Goal: Task Accomplishment & Management: Manage account settings

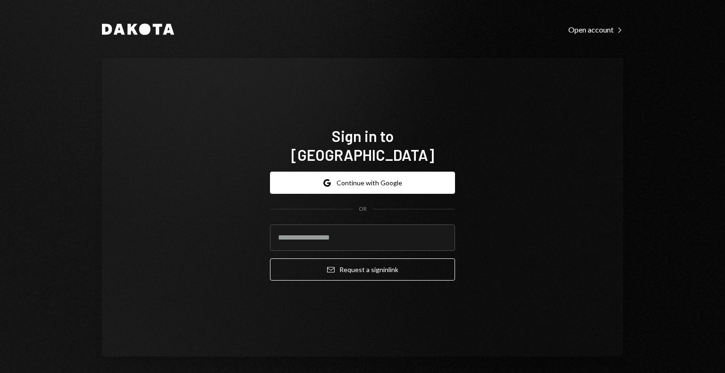
type input "**********"
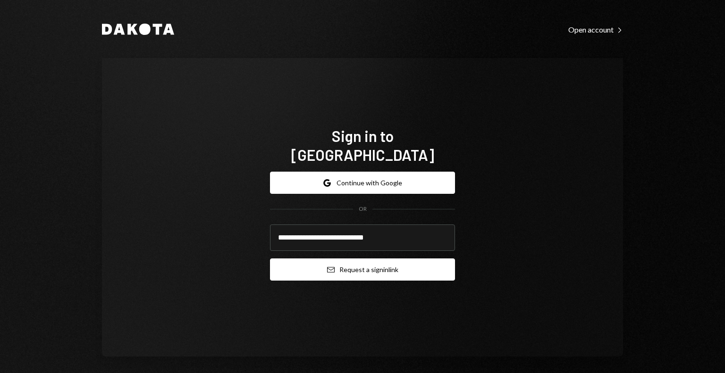
click at [353, 259] on button "Email Request a sign in link" at bounding box center [362, 270] width 185 height 22
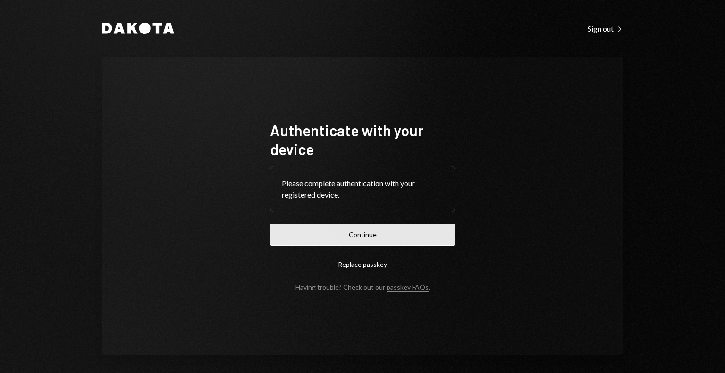
click at [364, 243] on button "Continue" at bounding box center [362, 235] width 185 height 22
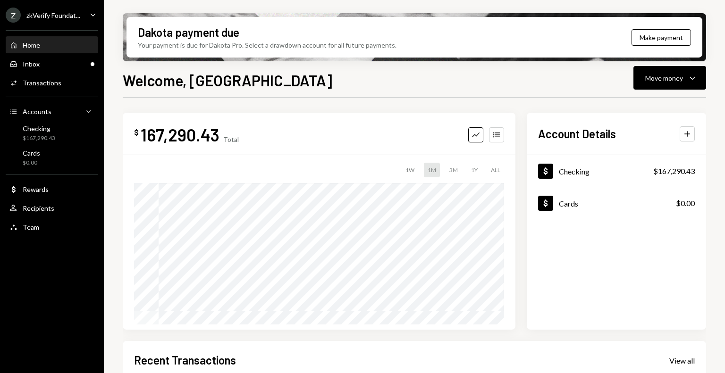
click at [60, 20] on div "Z zkVerify Foundat..." at bounding box center [43, 15] width 75 height 15
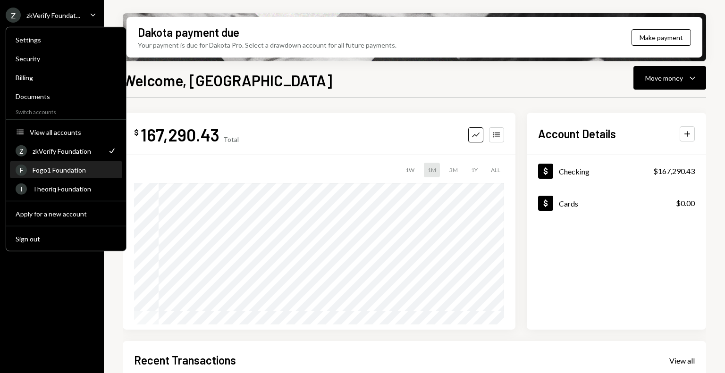
click at [76, 168] on div "Fogo1 Foundation" at bounding box center [75, 170] width 84 height 8
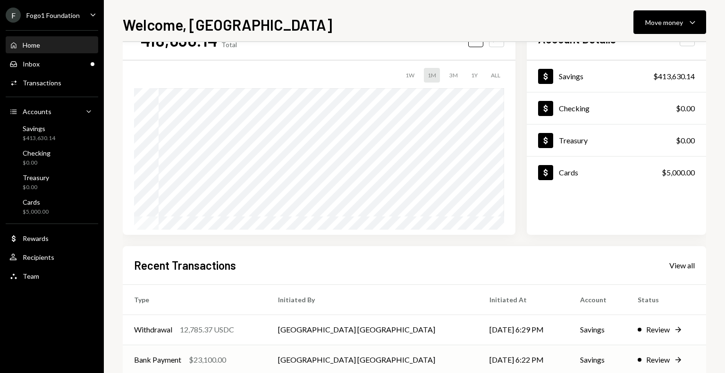
scroll to position [47, 0]
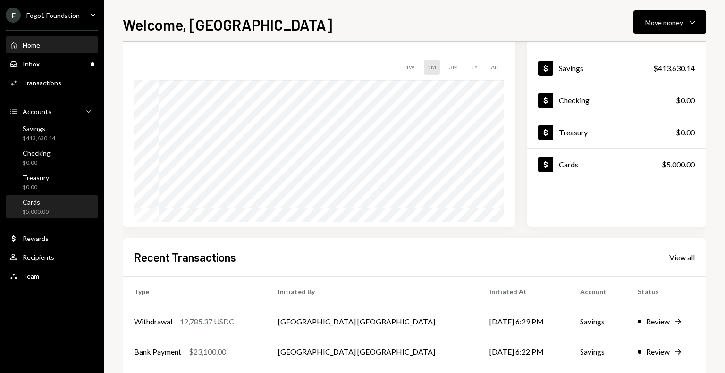
click at [59, 209] on div "Cards $5,000.00" at bounding box center [51, 207] width 85 height 18
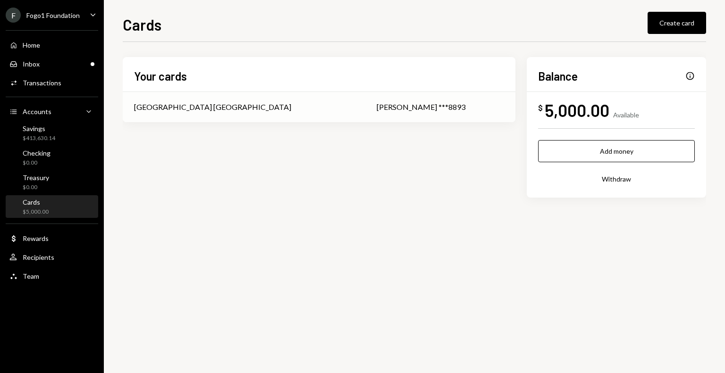
click at [406, 102] on div "Jimmy misc ***8893" at bounding box center [440, 106] width 127 height 11
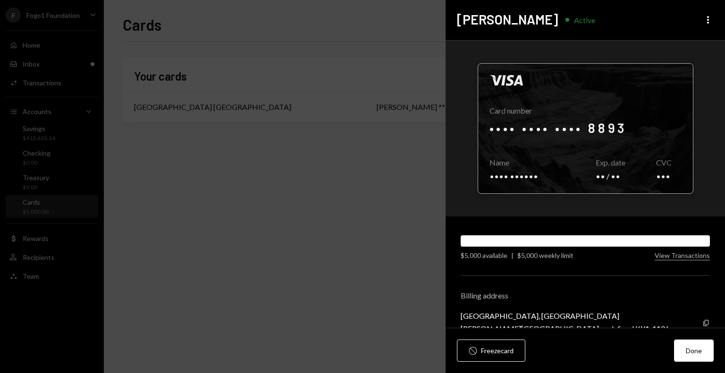
click at [560, 126] on div at bounding box center [585, 129] width 215 height 130
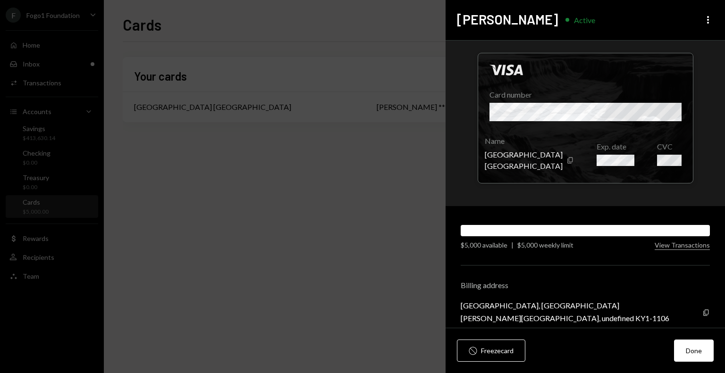
scroll to position [20, 0]
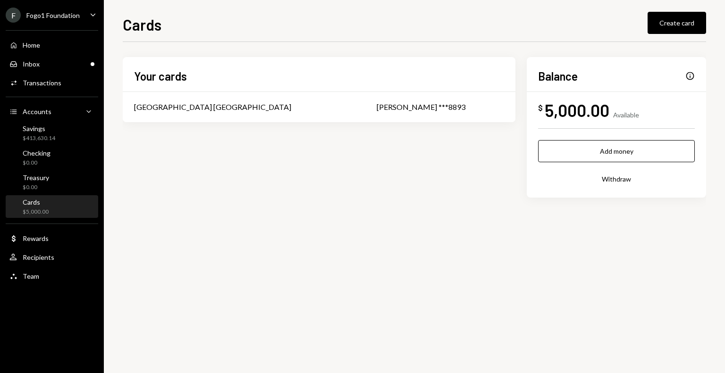
click at [569, 115] on div "5,000.00" at bounding box center [577, 110] width 65 height 21
click at [62, 70] on div "Inbox Inbox" at bounding box center [51, 64] width 85 height 16
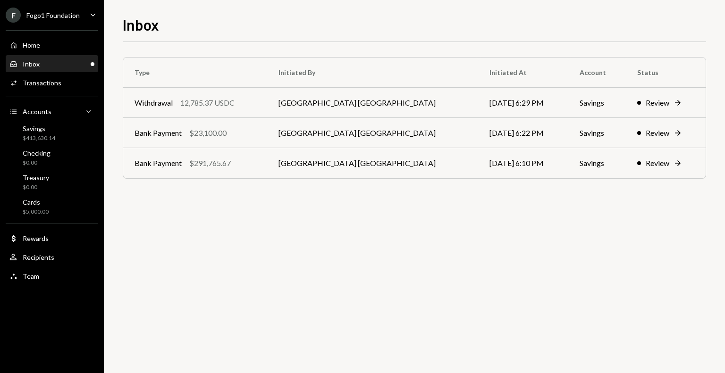
click at [76, 20] on div "F Fogo1 Foundation" at bounding box center [43, 15] width 74 height 15
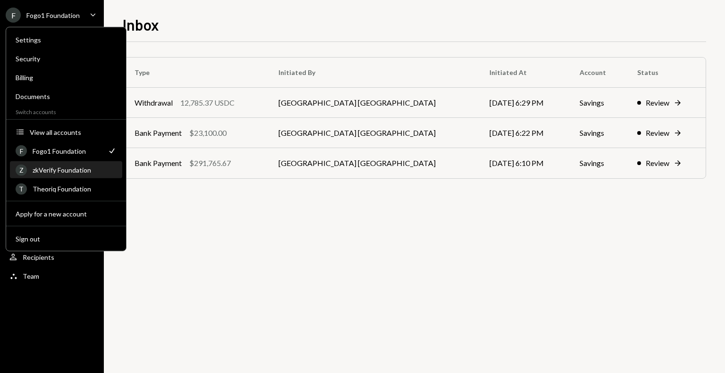
click at [89, 169] on div "zkVerify Foundation" at bounding box center [75, 170] width 84 height 8
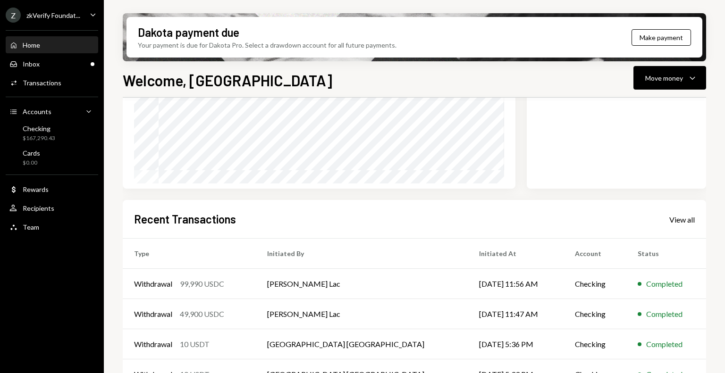
scroll to position [142, 0]
click at [55, 141] on div "Checking $167,290.43" at bounding box center [51, 134] width 85 height 18
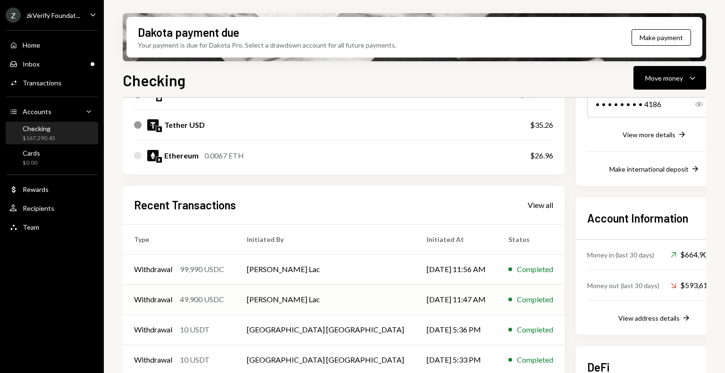
scroll to position [189, 0]
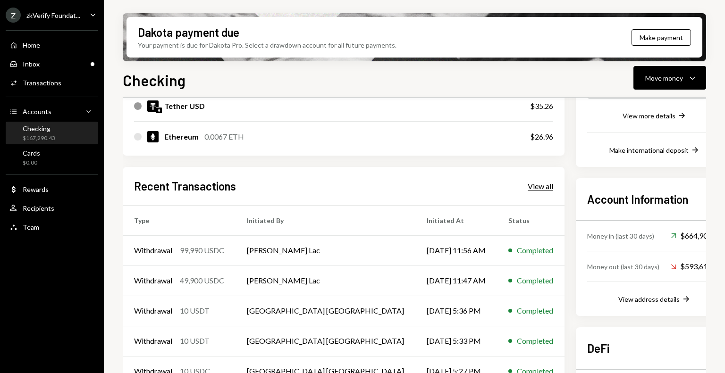
click at [528, 190] on div "View all" at bounding box center [540, 186] width 25 height 9
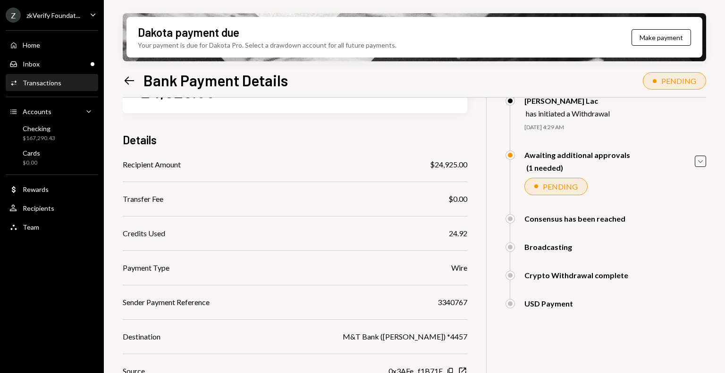
scroll to position [94, 0]
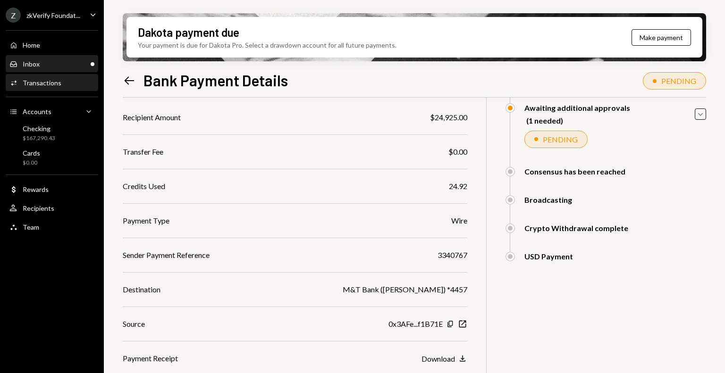
click at [52, 64] on div "Inbox Inbox" at bounding box center [51, 64] width 85 height 8
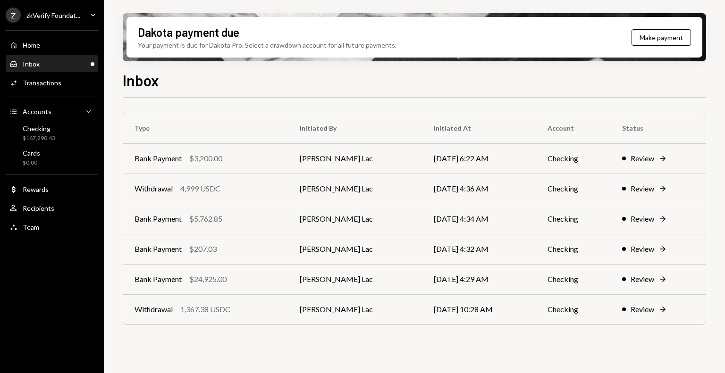
click at [67, 15] on div "zkVerify Foundat..." at bounding box center [53, 15] width 54 height 8
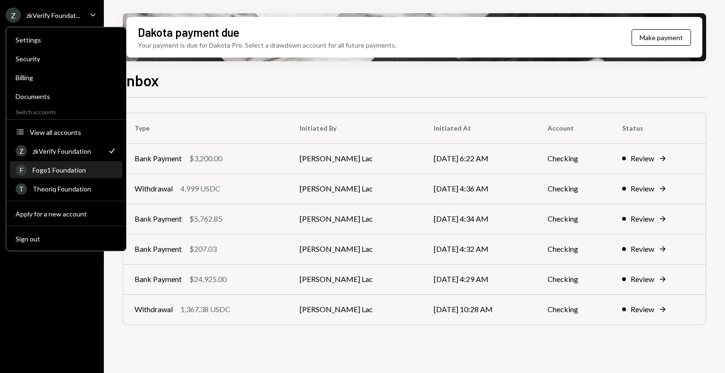
click at [49, 172] on div "Fogo1 Foundation" at bounding box center [75, 170] width 84 height 8
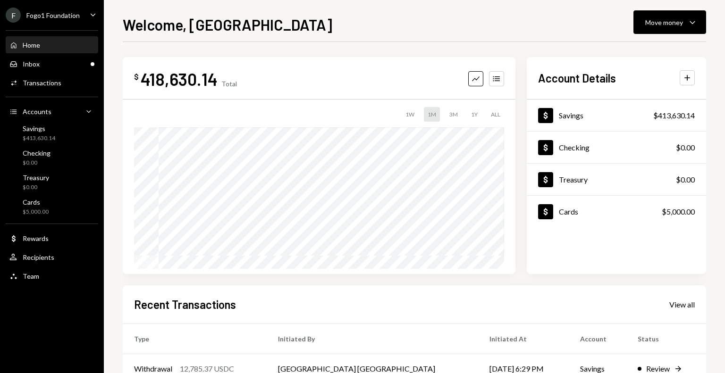
click at [74, 12] on div "Fogo1 Foundation" at bounding box center [52, 15] width 53 height 8
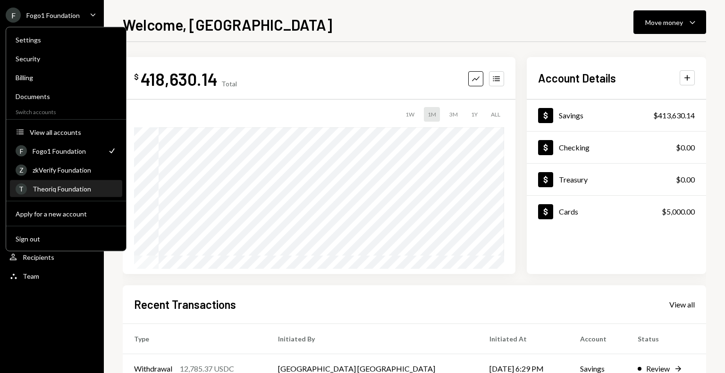
click at [47, 186] on div "Theoriq Foundation" at bounding box center [75, 189] width 84 height 8
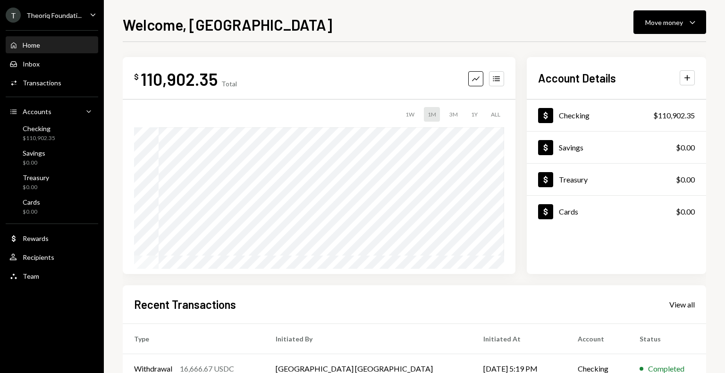
click at [38, 20] on div "T Theoriq Foundati..." at bounding box center [44, 15] width 76 height 15
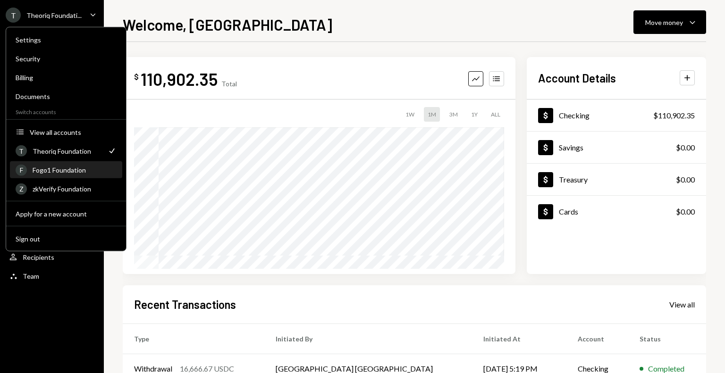
click at [56, 169] on div "Fogo1 Foundation" at bounding box center [75, 170] width 84 height 8
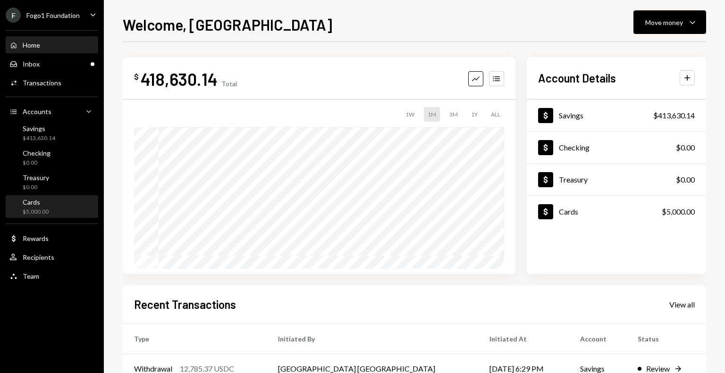
click at [43, 201] on div "Cards" at bounding box center [36, 202] width 26 height 8
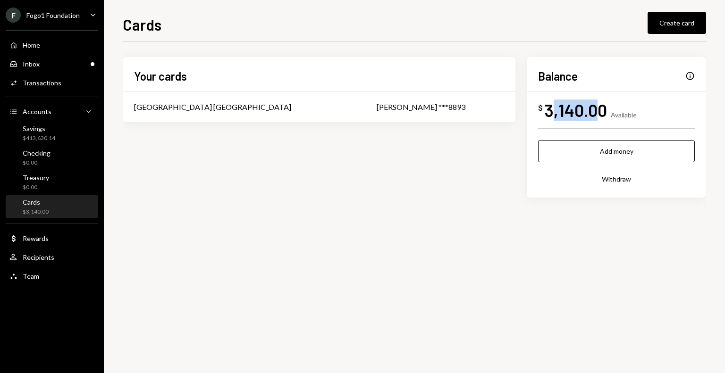
drag, startPoint x: 549, startPoint y: 113, endPoint x: 601, endPoint y: 112, distance: 51.9
click at [601, 112] on div "3,140.00" at bounding box center [576, 110] width 62 height 21
click at [59, 212] on div "Cards $3,140.00" at bounding box center [51, 207] width 85 height 18
click at [60, 130] on div "Savings $413,630.14" at bounding box center [51, 134] width 85 height 18
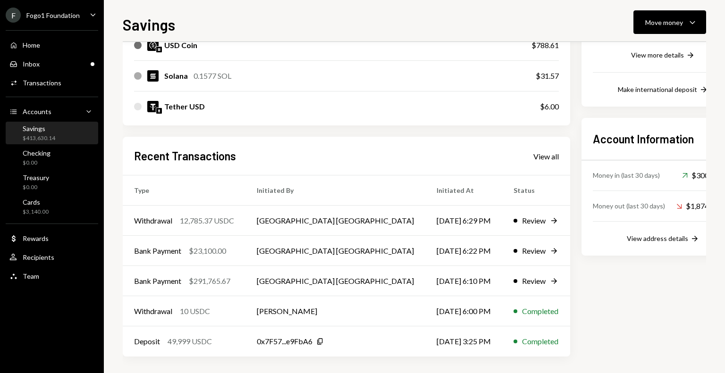
scroll to position [195, 0]
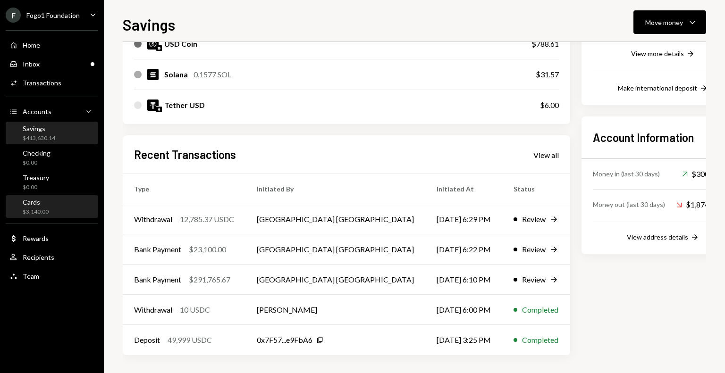
click at [49, 213] on div "Cards $3,140.00" at bounding box center [51, 207] width 85 height 18
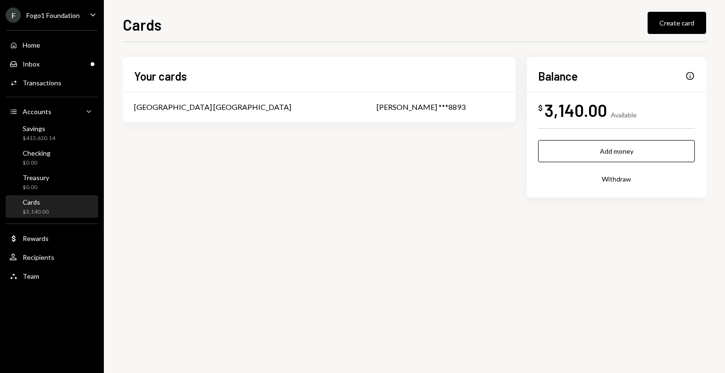
click at [690, 77] on div "Info" at bounding box center [689, 75] width 9 height 9
click at [627, 118] on div "Available" at bounding box center [624, 115] width 26 height 8
click at [69, 59] on div "Inbox Inbox" at bounding box center [51, 64] width 85 height 16
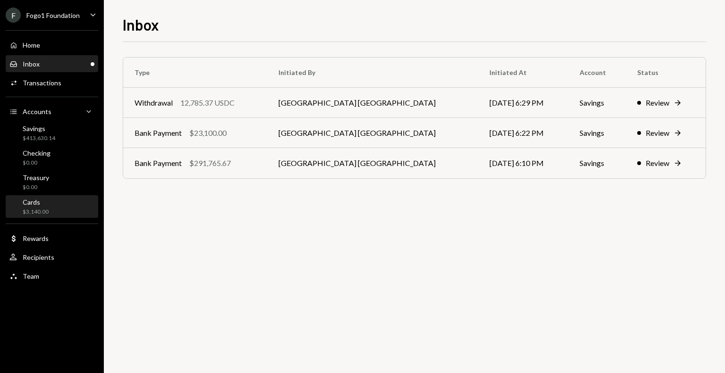
click at [45, 201] on div "Cards" at bounding box center [36, 202] width 26 height 8
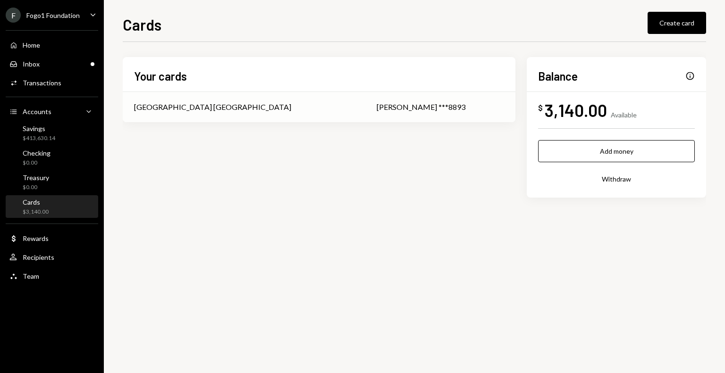
click at [377, 109] on div "[PERSON_NAME] ***8893" at bounding box center [440, 106] width 127 height 11
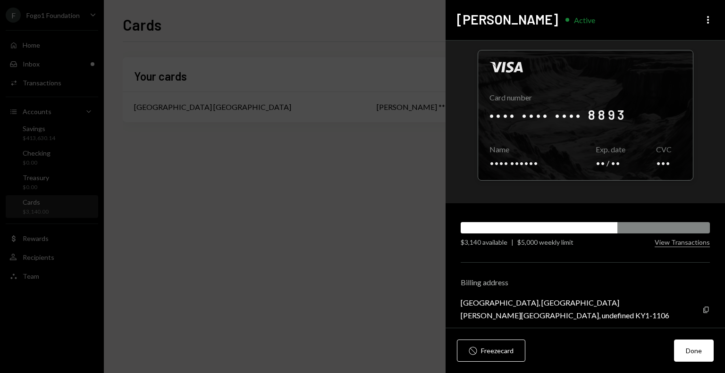
scroll to position [20, 0]
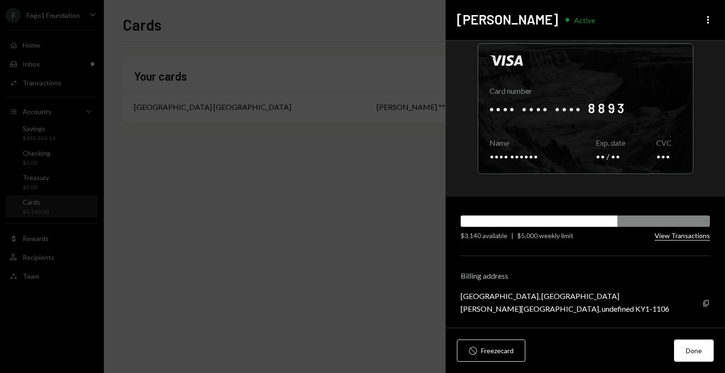
click at [667, 239] on button "View Transactions" at bounding box center [682, 236] width 55 height 9
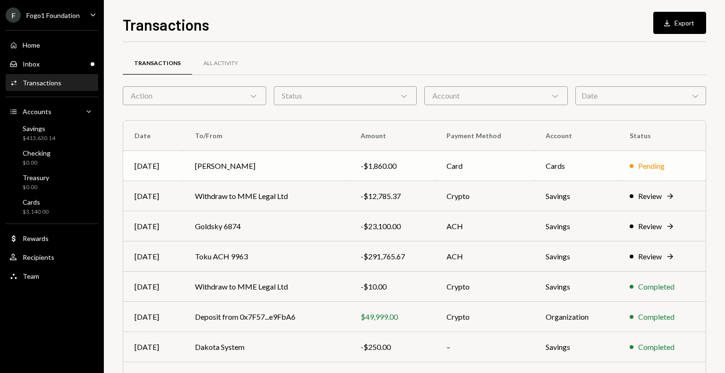
click at [172, 162] on td "[DATE]" at bounding box center [153, 166] width 60 height 30
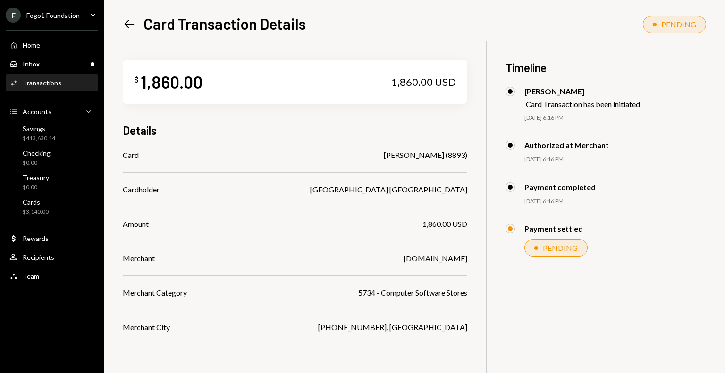
click at [45, 9] on div "F Fogo1 Foundation" at bounding box center [43, 15] width 74 height 15
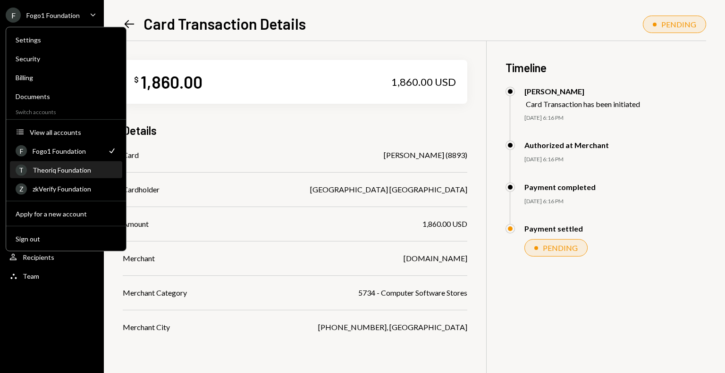
click at [50, 167] on div "Theoriq Foundation" at bounding box center [75, 170] width 84 height 8
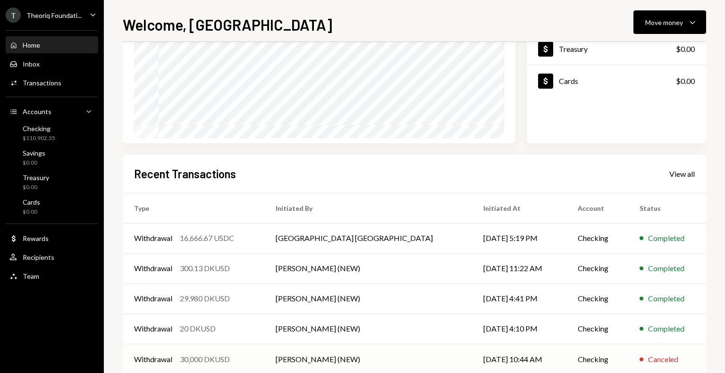
scroll to position [142, 0]
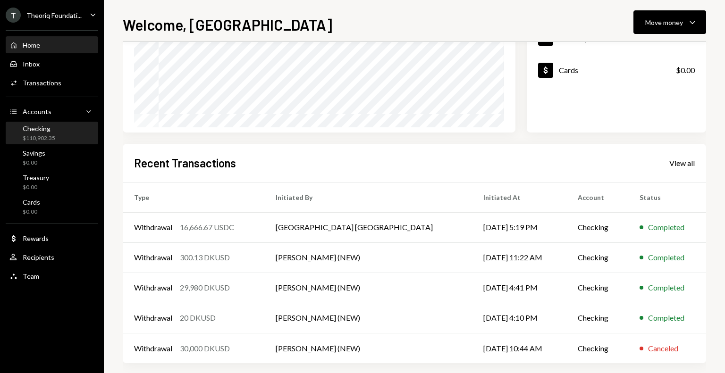
click at [62, 131] on div "Checking $110,902.35" at bounding box center [51, 134] width 85 height 18
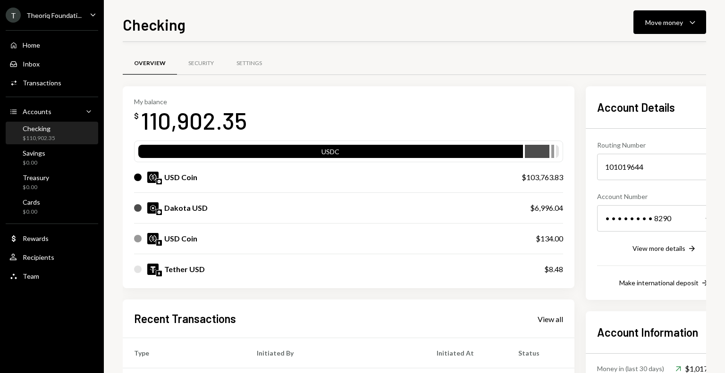
scroll to position [142, 0]
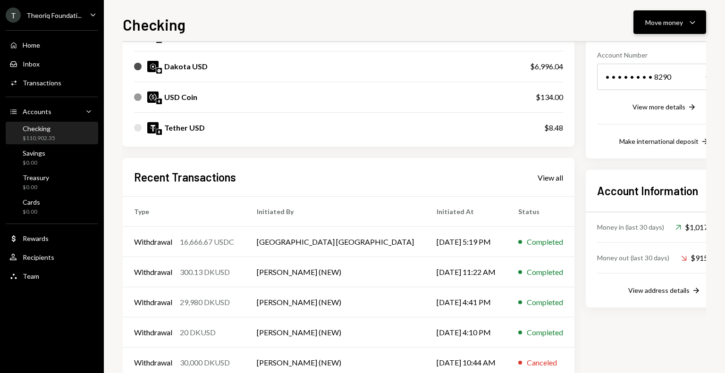
click at [654, 18] on div "Move money" at bounding box center [664, 22] width 38 height 10
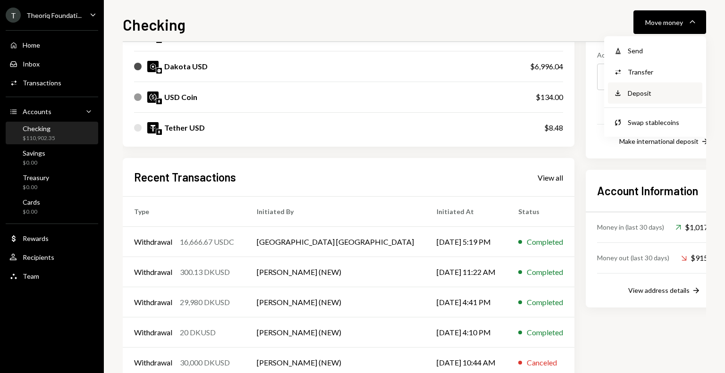
click at [644, 95] on div "Deposit" at bounding box center [662, 93] width 69 height 10
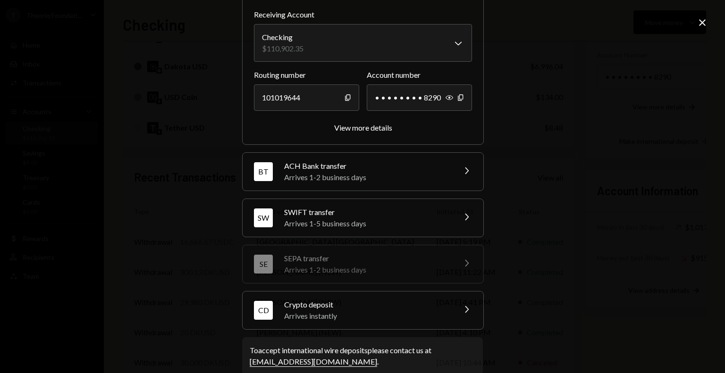
scroll to position [85, 0]
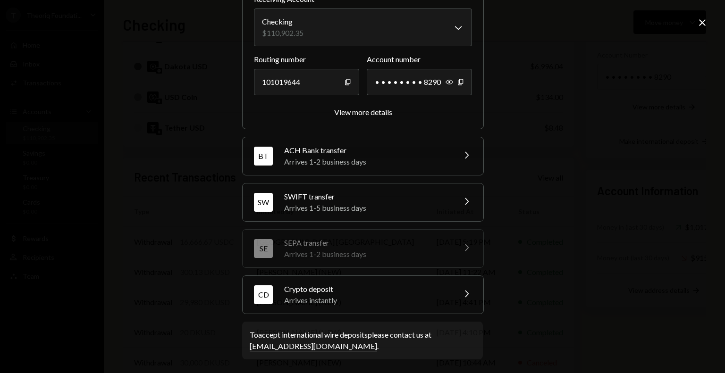
click at [328, 288] on div "Crypto deposit" at bounding box center [366, 289] width 165 height 11
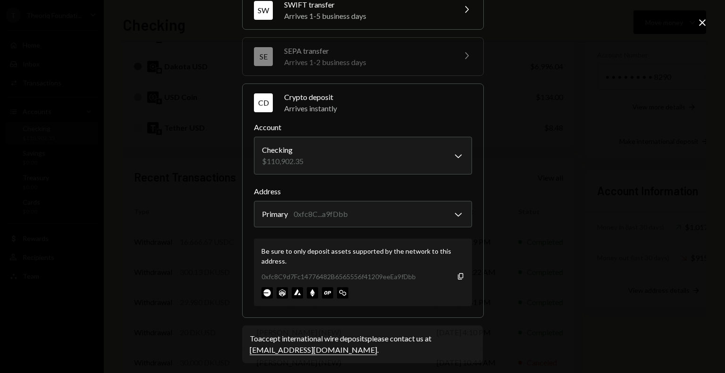
scroll to position [145, 0]
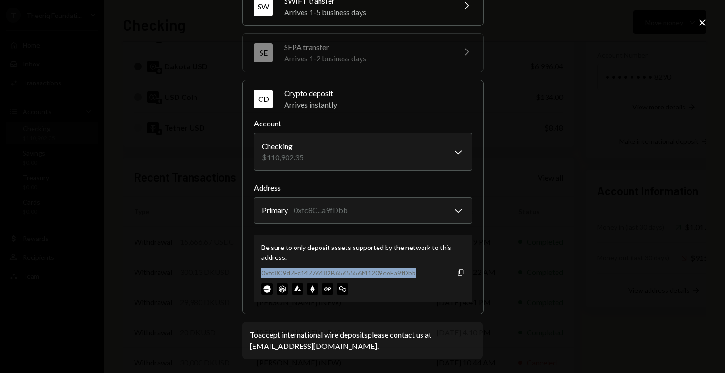
drag, startPoint x: 259, startPoint y: 272, endPoint x: 412, endPoint y: 271, distance: 152.4
click at [412, 271] on div "0xfc8C9d7Fc14776482B6565556f41209eeEa9fDbb" at bounding box center [338, 273] width 154 height 10
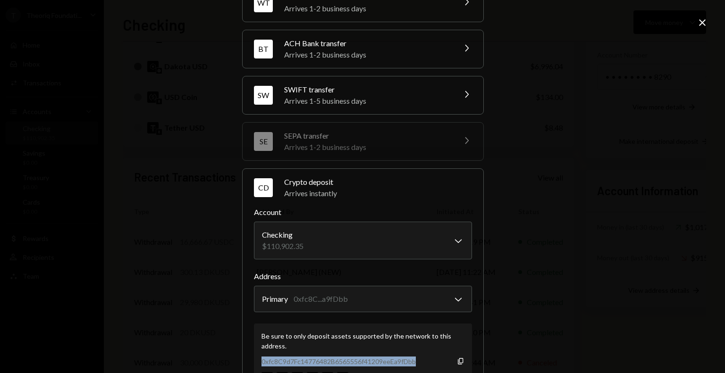
scroll to position [0, 0]
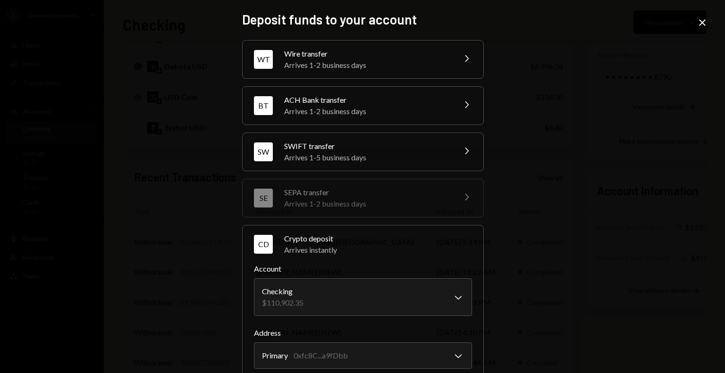
click at [699, 22] on icon "Close" at bounding box center [702, 22] width 11 height 11
